Goal: Navigation & Orientation: Find specific page/section

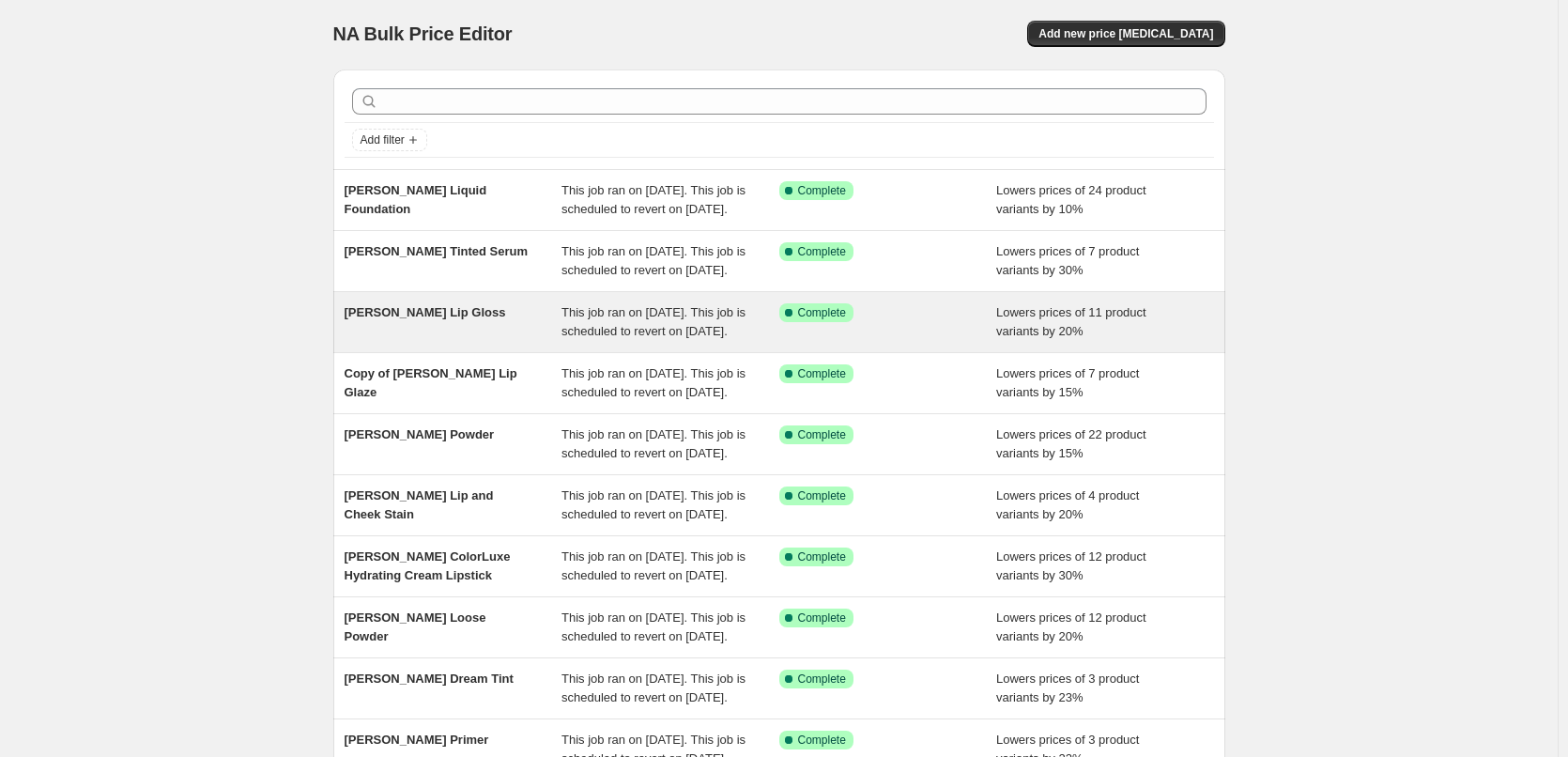
scroll to position [399, 0]
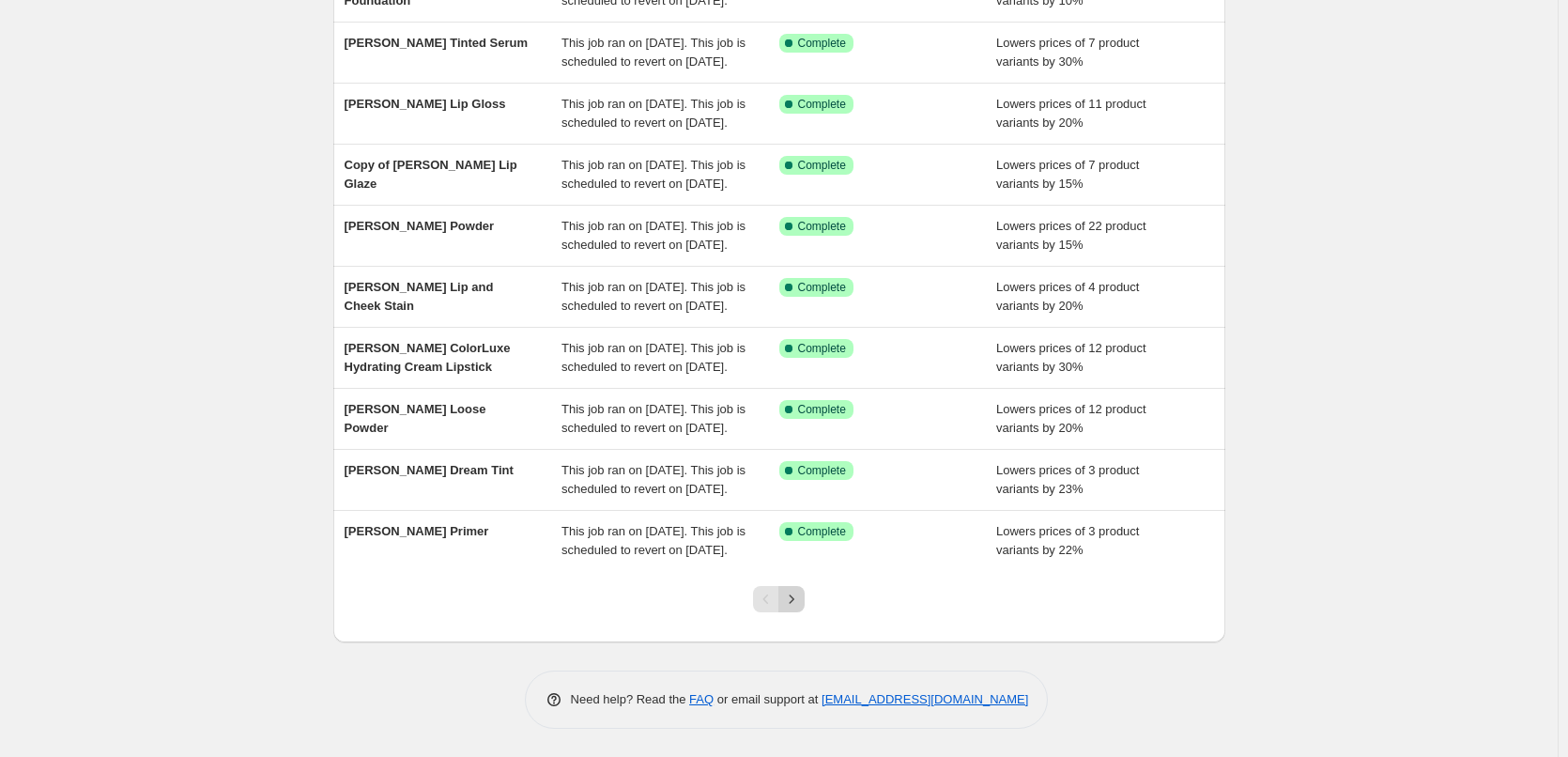
click at [798, 597] on icon "Next" at bounding box center [792, 600] width 19 height 19
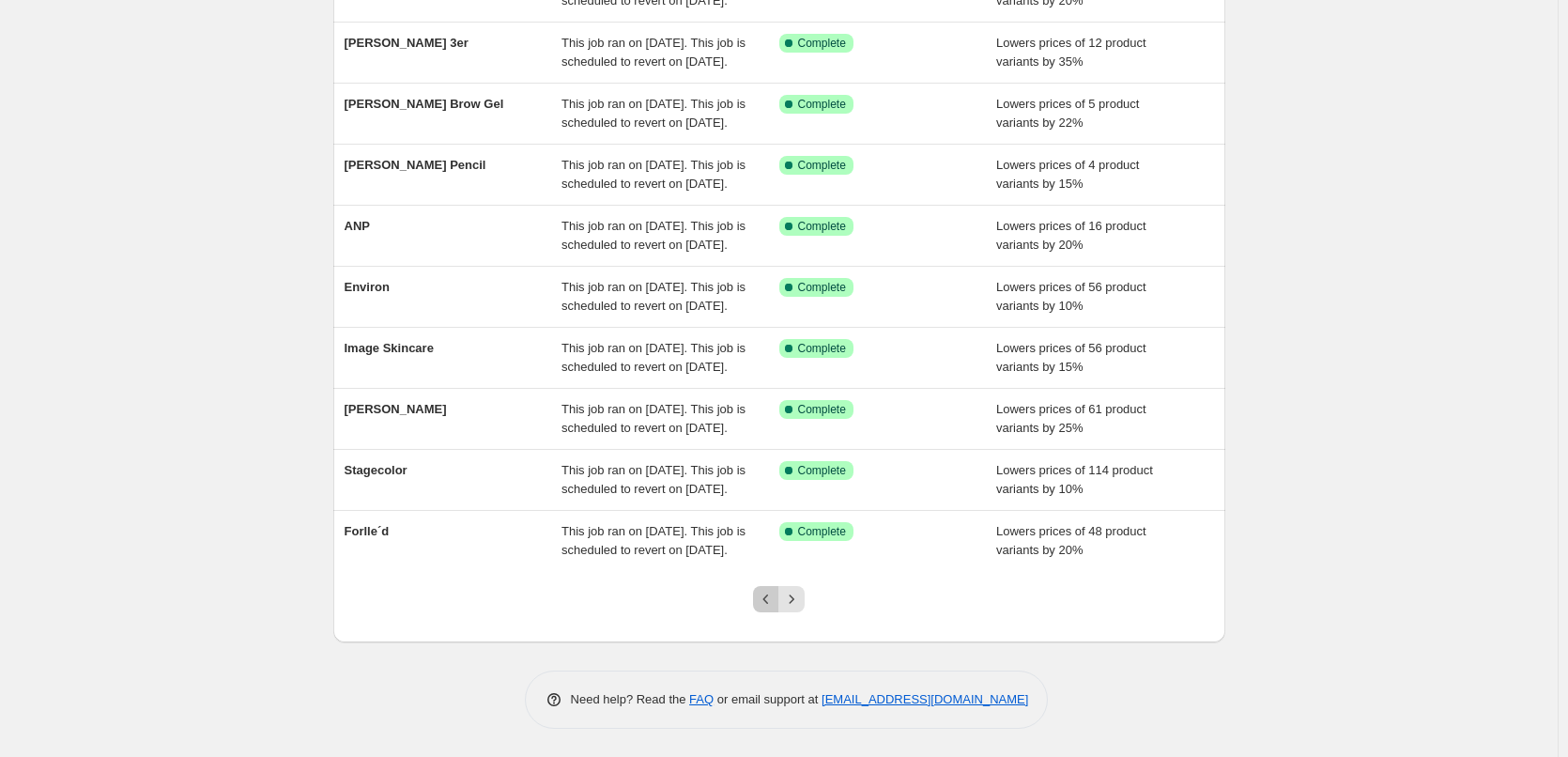
click at [768, 599] on icon "Previous" at bounding box center [766, 600] width 19 height 19
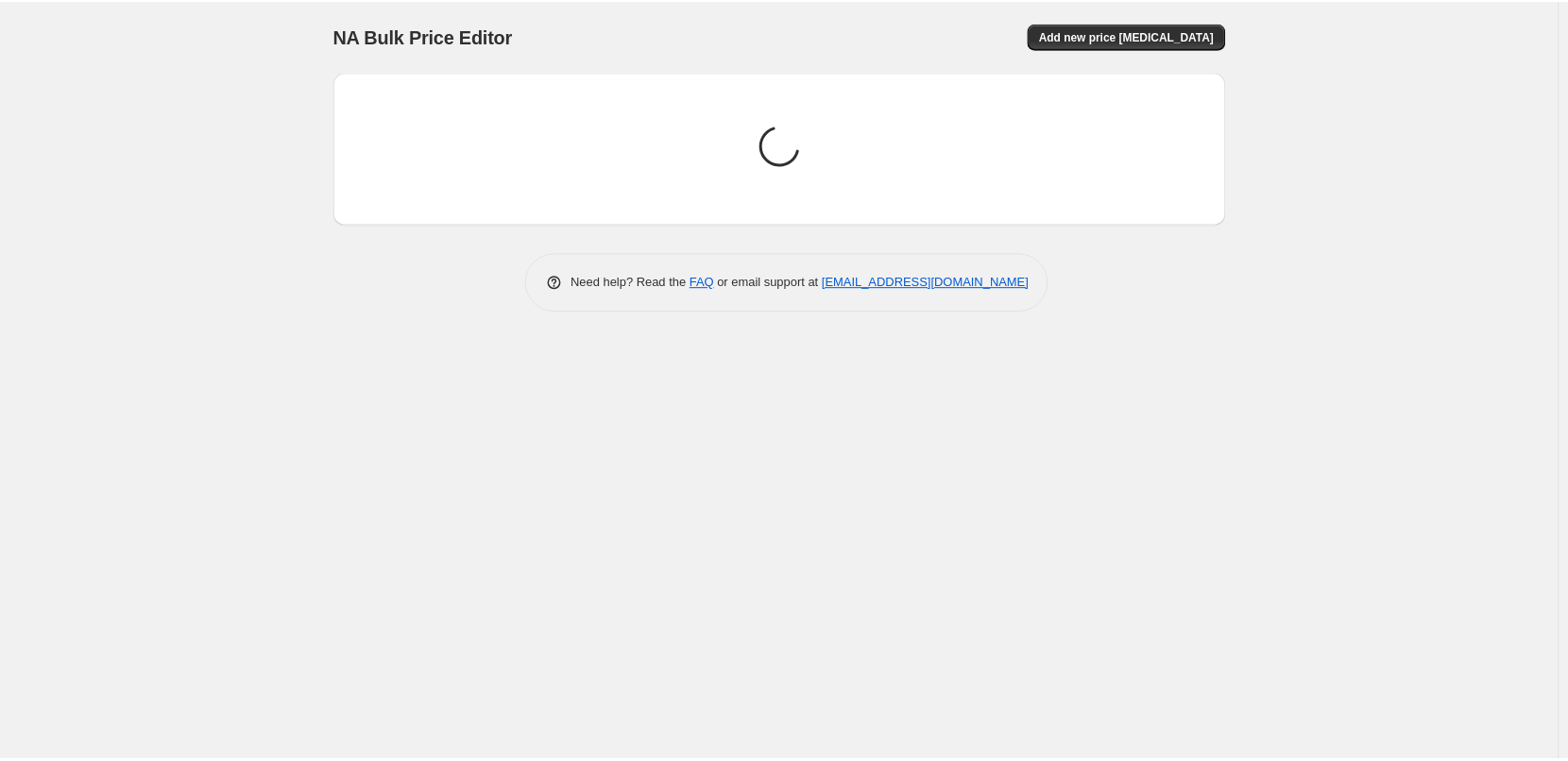
scroll to position [0, 0]
